Goal: Task Accomplishment & Management: Manage account settings

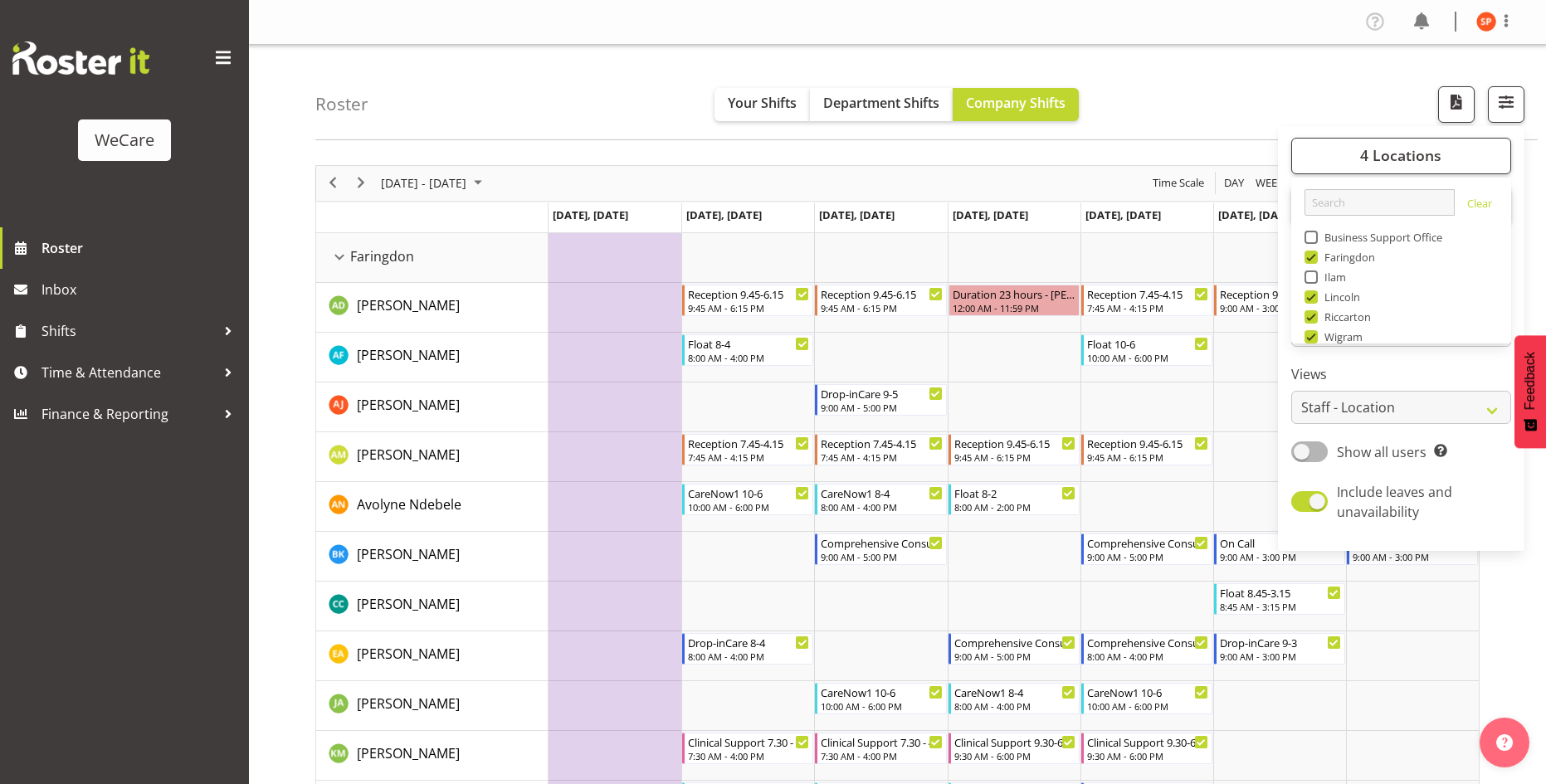
select select "location"
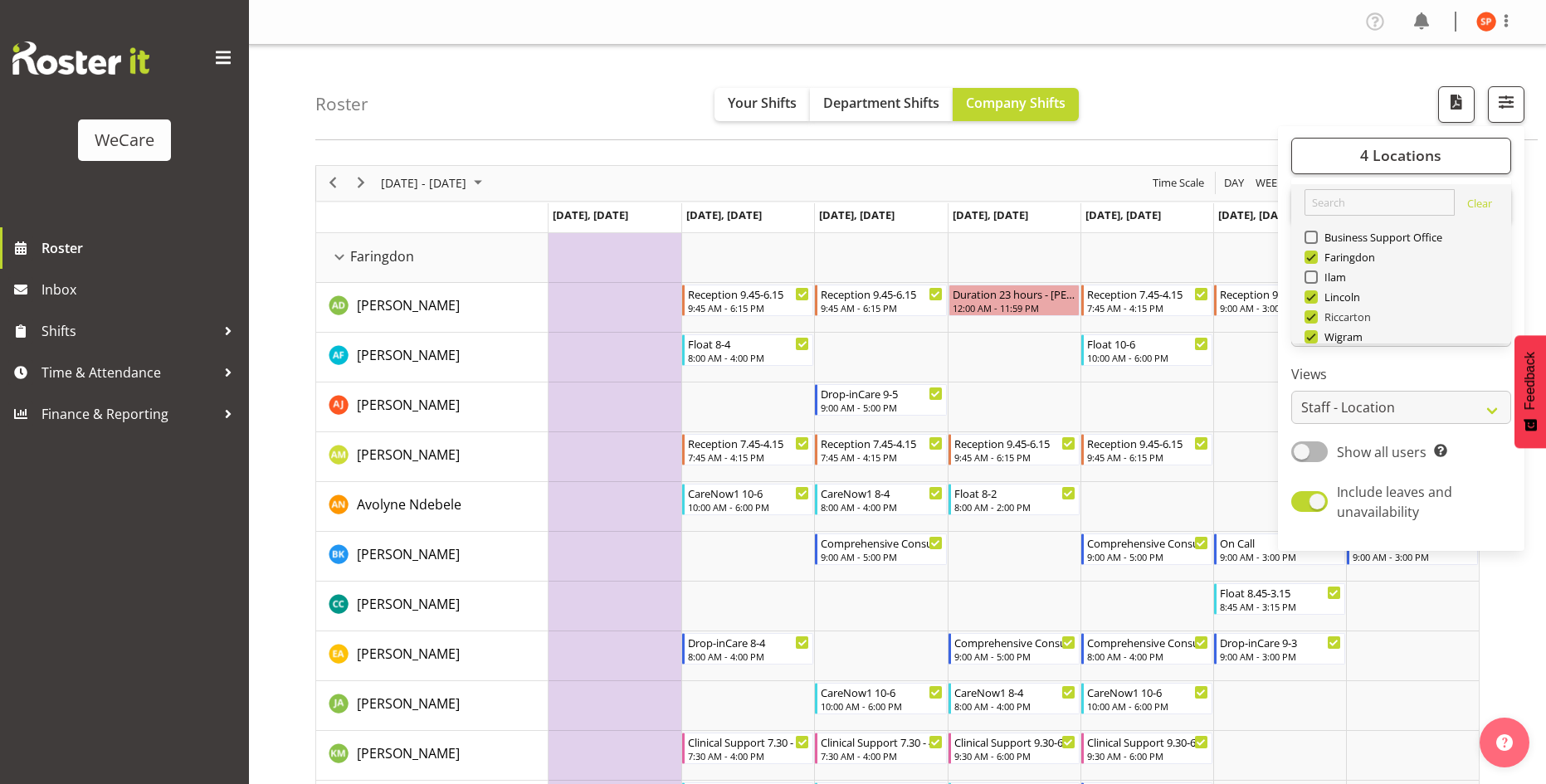
click at [1315, 319] on span at bounding box center [1311, 317] width 13 height 13
click at [1315, 319] on input "Riccarton" at bounding box center [1309, 316] width 11 height 11
checkbox input "false"
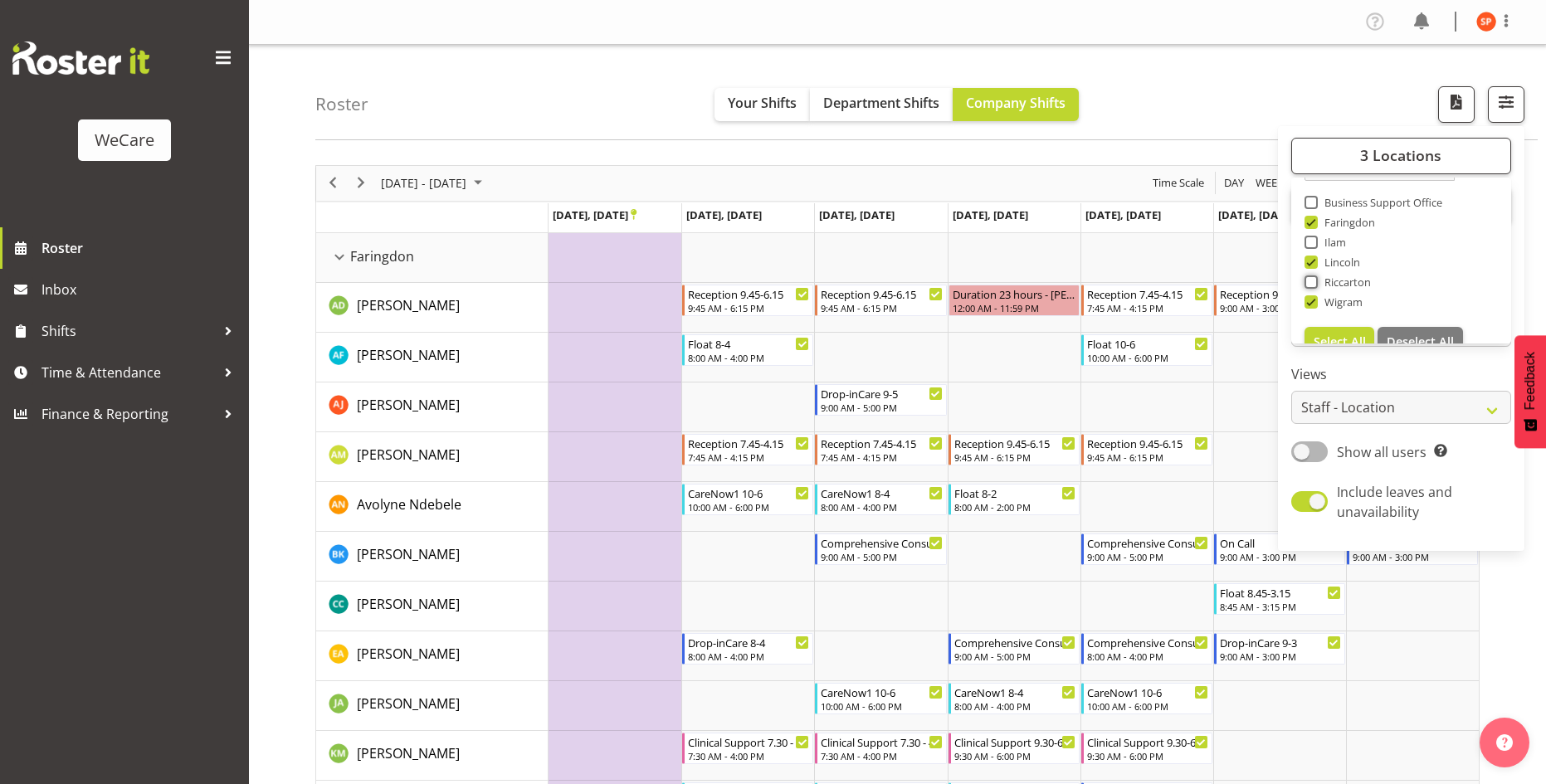
scroll to position [60, 0]
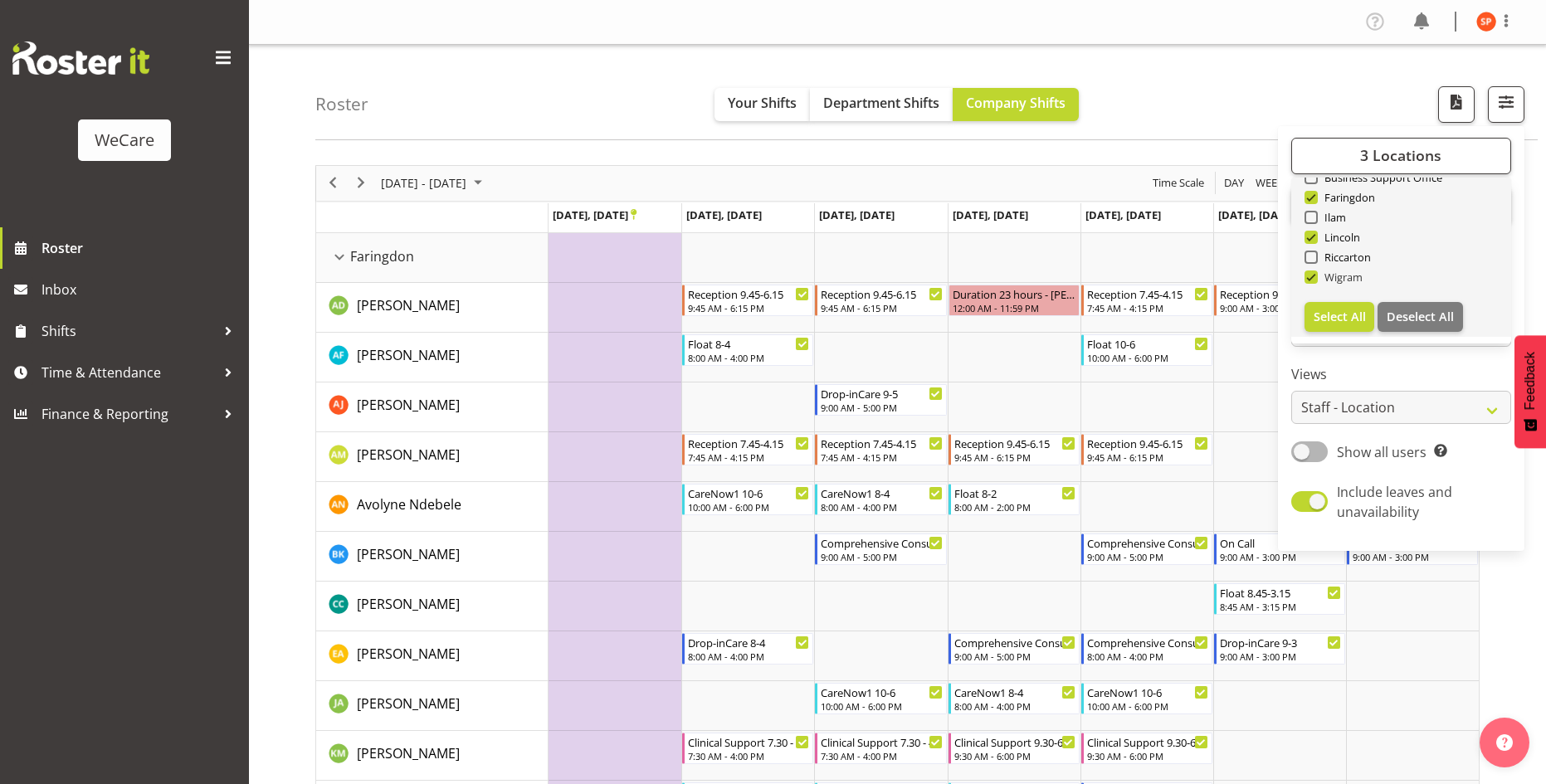
click at [1308, 274] on span at bounding box center [1311, 277] width 13 height 13
click at [1308, 274] on input "Wigram" at bounding box center [1309, 276] width 11 height 11
checkbox input "false"
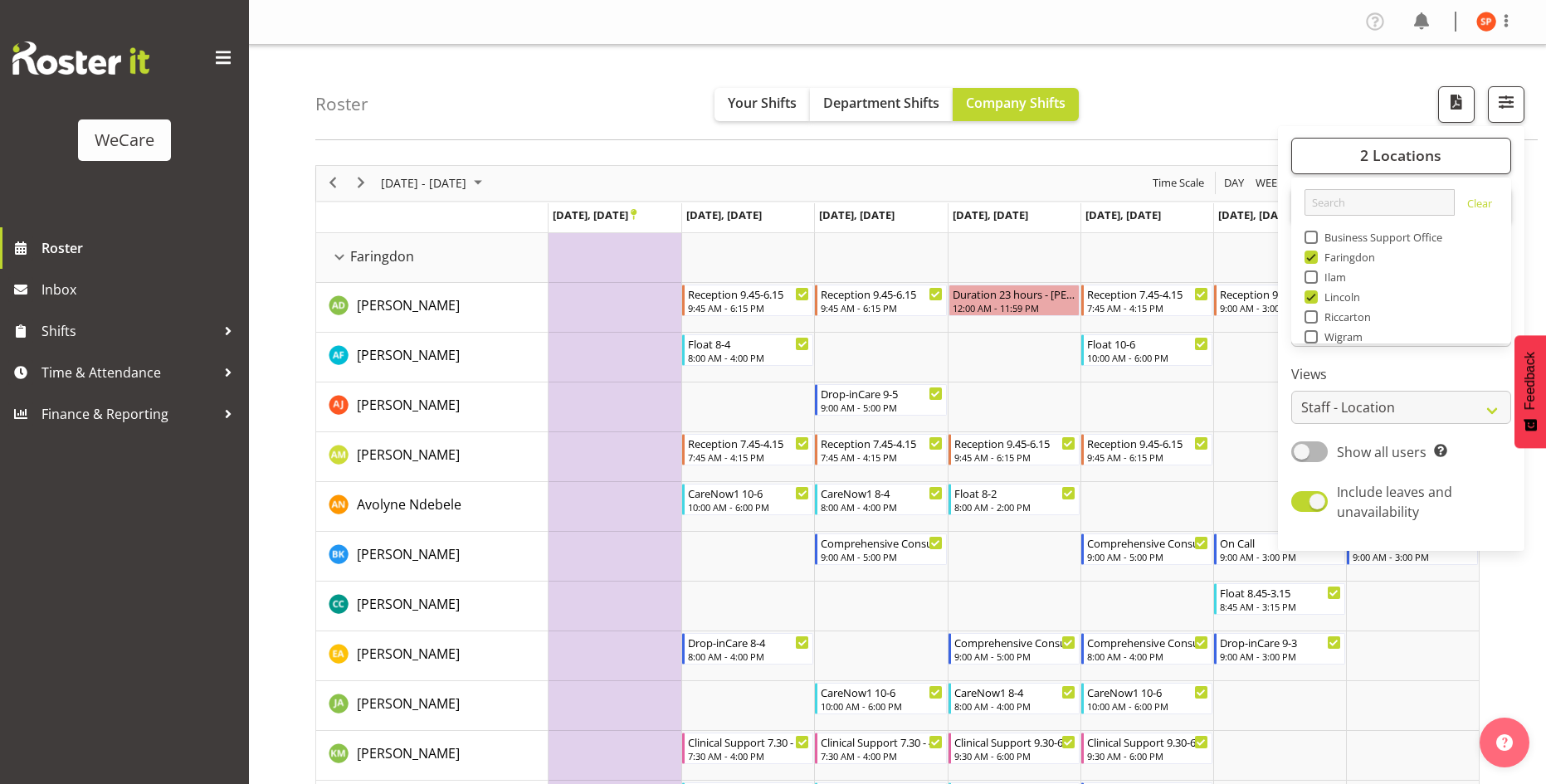
click at [1402, 370] on label "Views" at bounding box center [1401, 374] width 220 height 20
click at [1144, 107] on div "Roster Your Shifts Department Shifts Company Shifts 2 Locations Clear Business …" at bounding box center [926, 92] width 1222 height 95
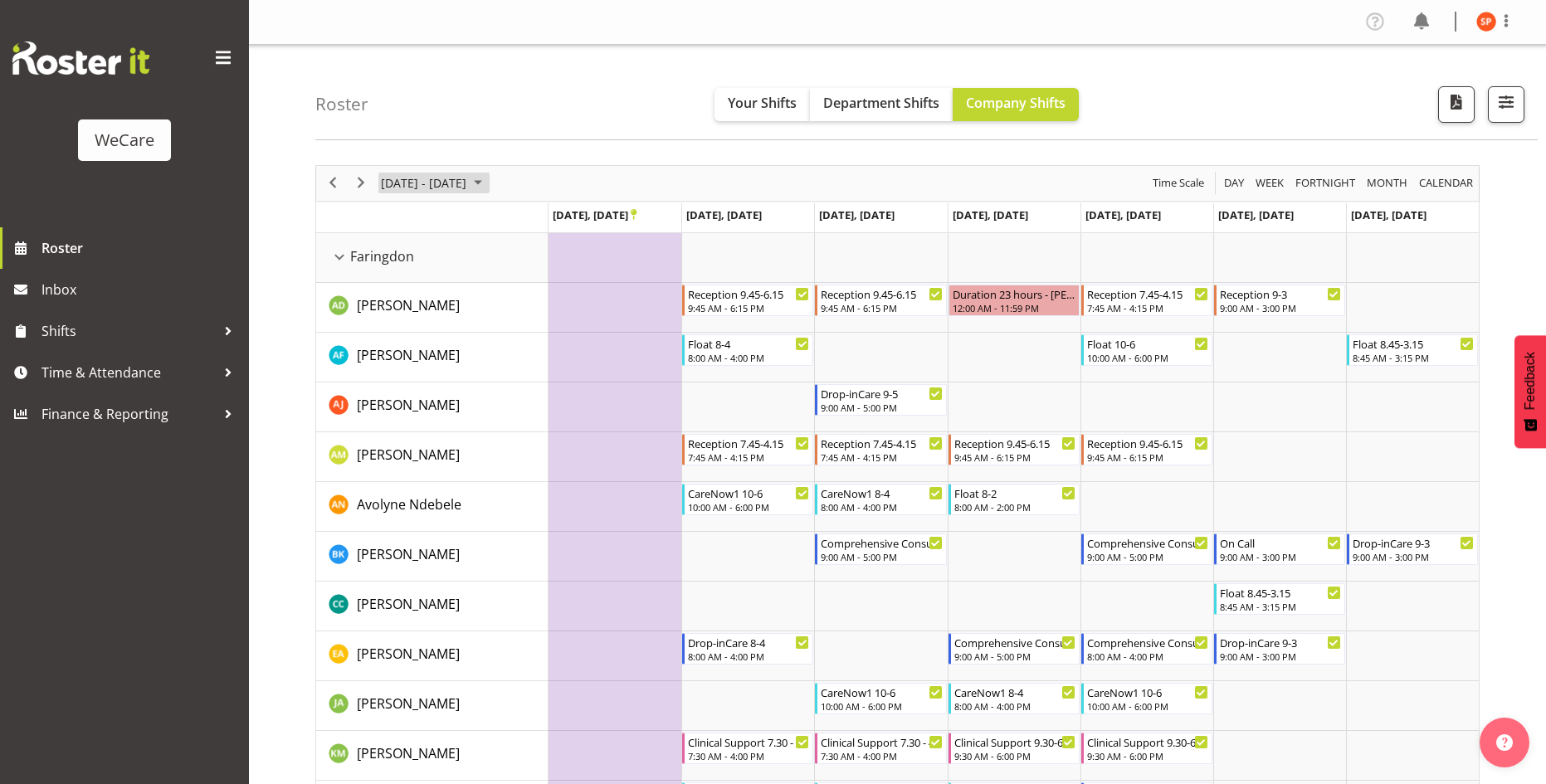
click at [416, 193] on span "[DATE] - [DATE]" at bounding box center [424, 183] width 89 height 21
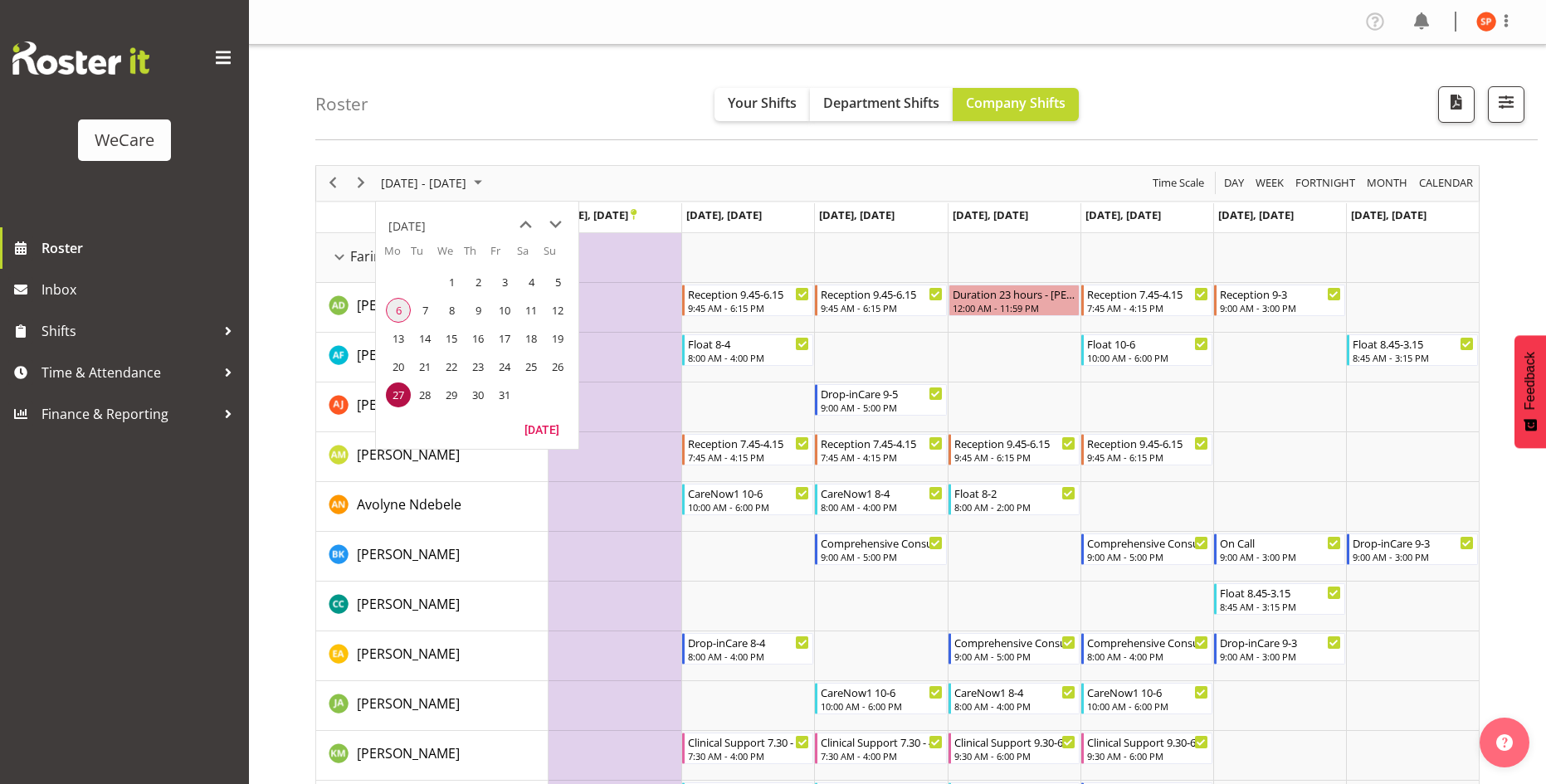
click at [397, 313] on span "6" at bounding box center [399, 310] width 25 height 25
